Goal: Information Seeking & Learning: Learn about a topic

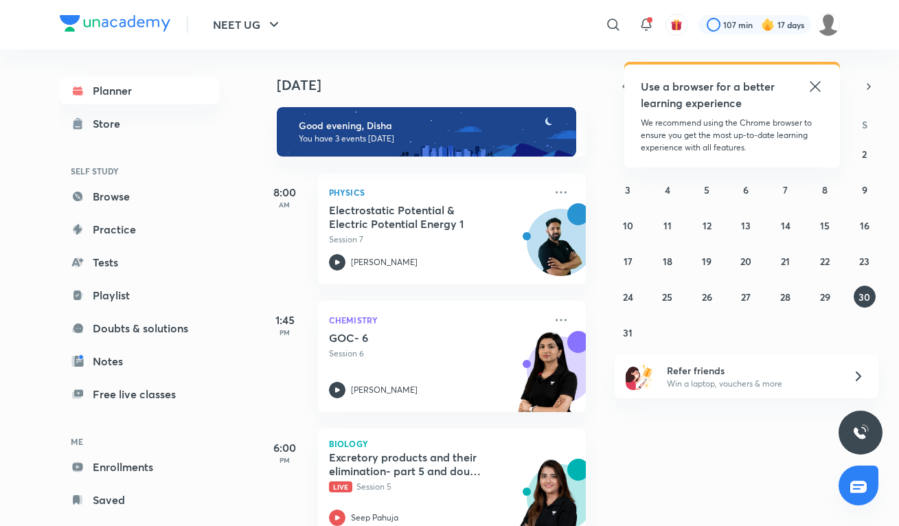
click at [812, 85] on icon at bounding box center [815, 86] width 16 height 16
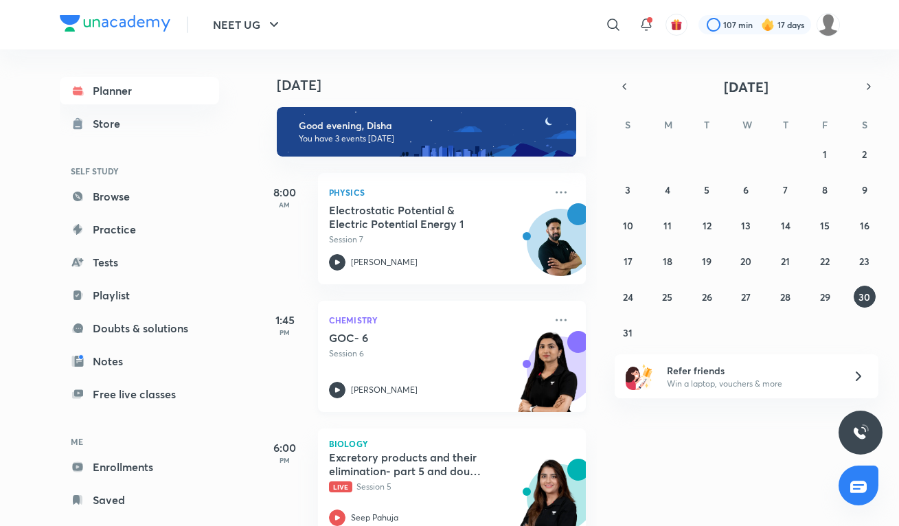
scroll to position [25, 0]
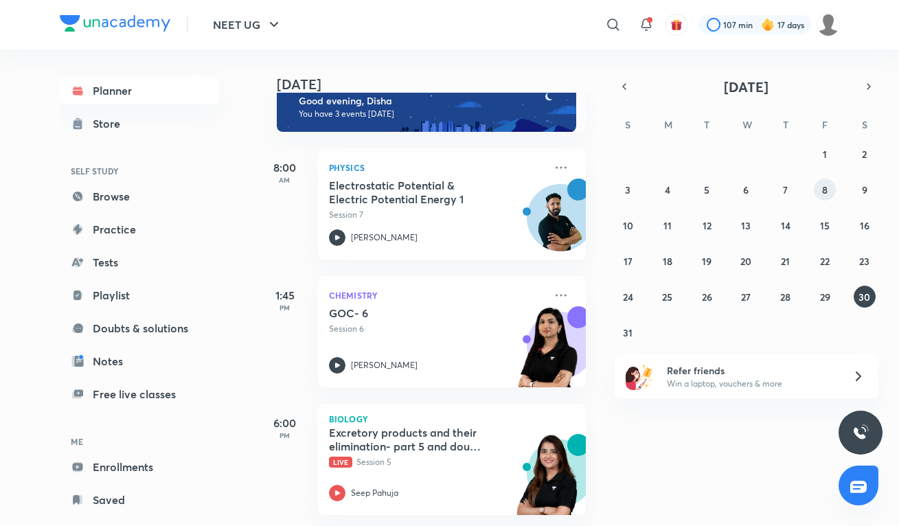
click at [826, 190] on abbr "8" at bounding box center [824, 189] width 5 height 13
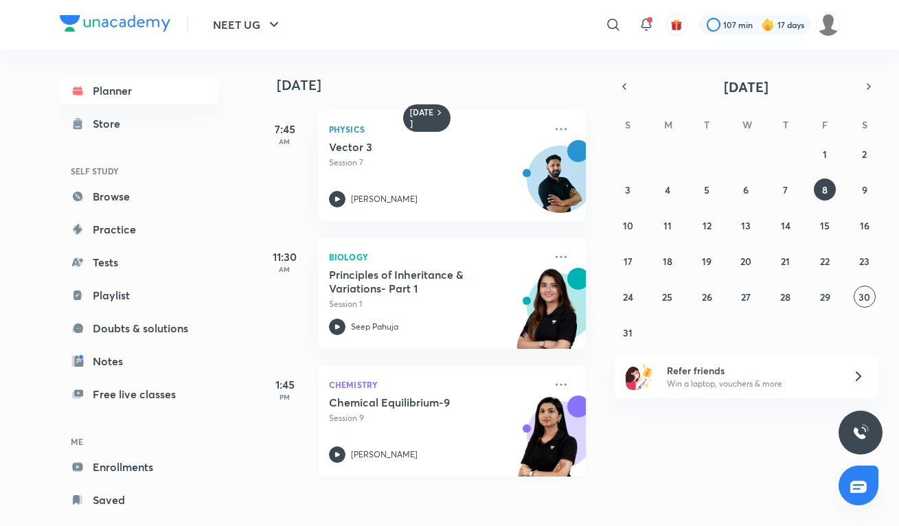
click at [423, 402] on h5 "Chemical Equilibrium-9" at bounding box center [414, 403] width 171 height 14
